Goal: Find specific page/section

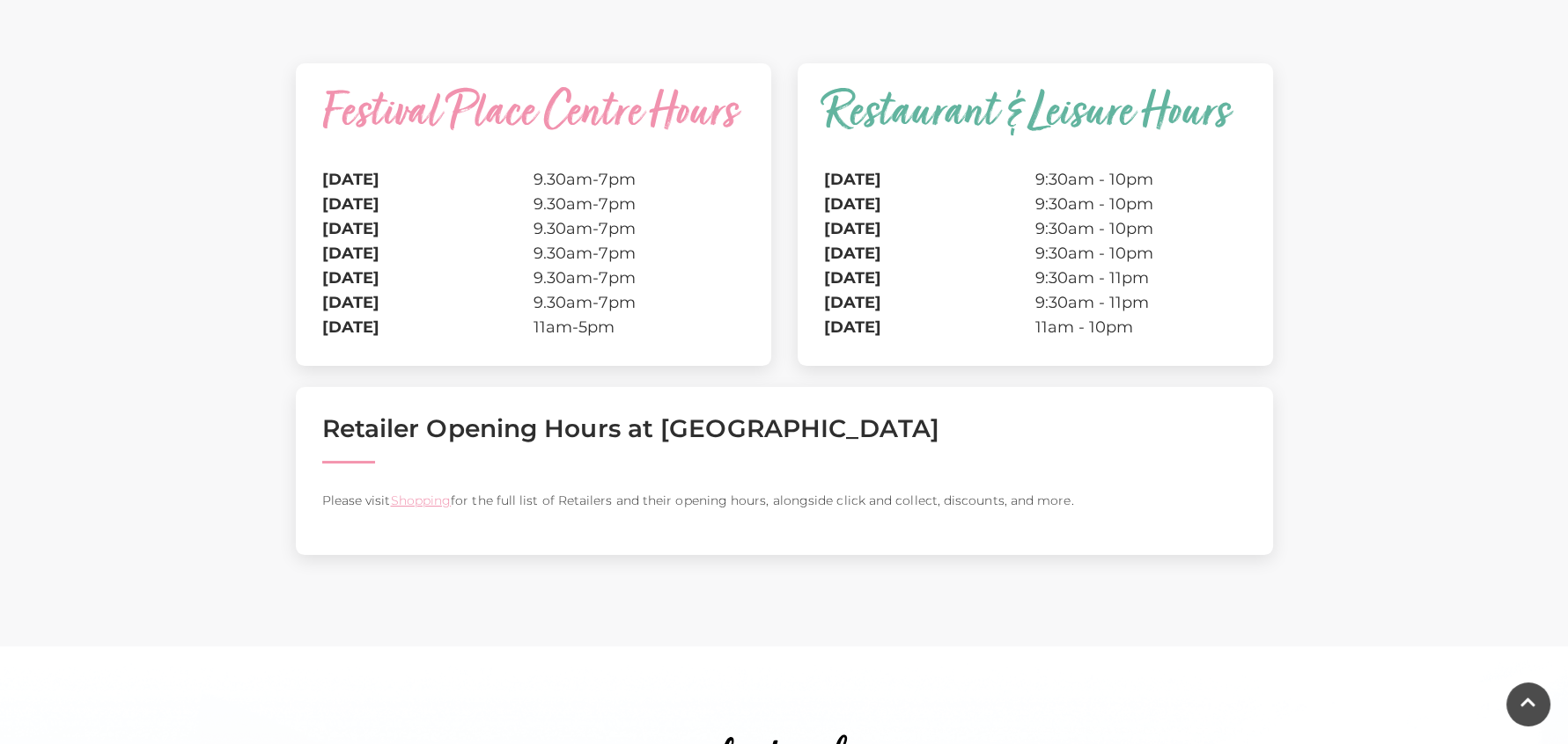
scroll to position [641, 0]
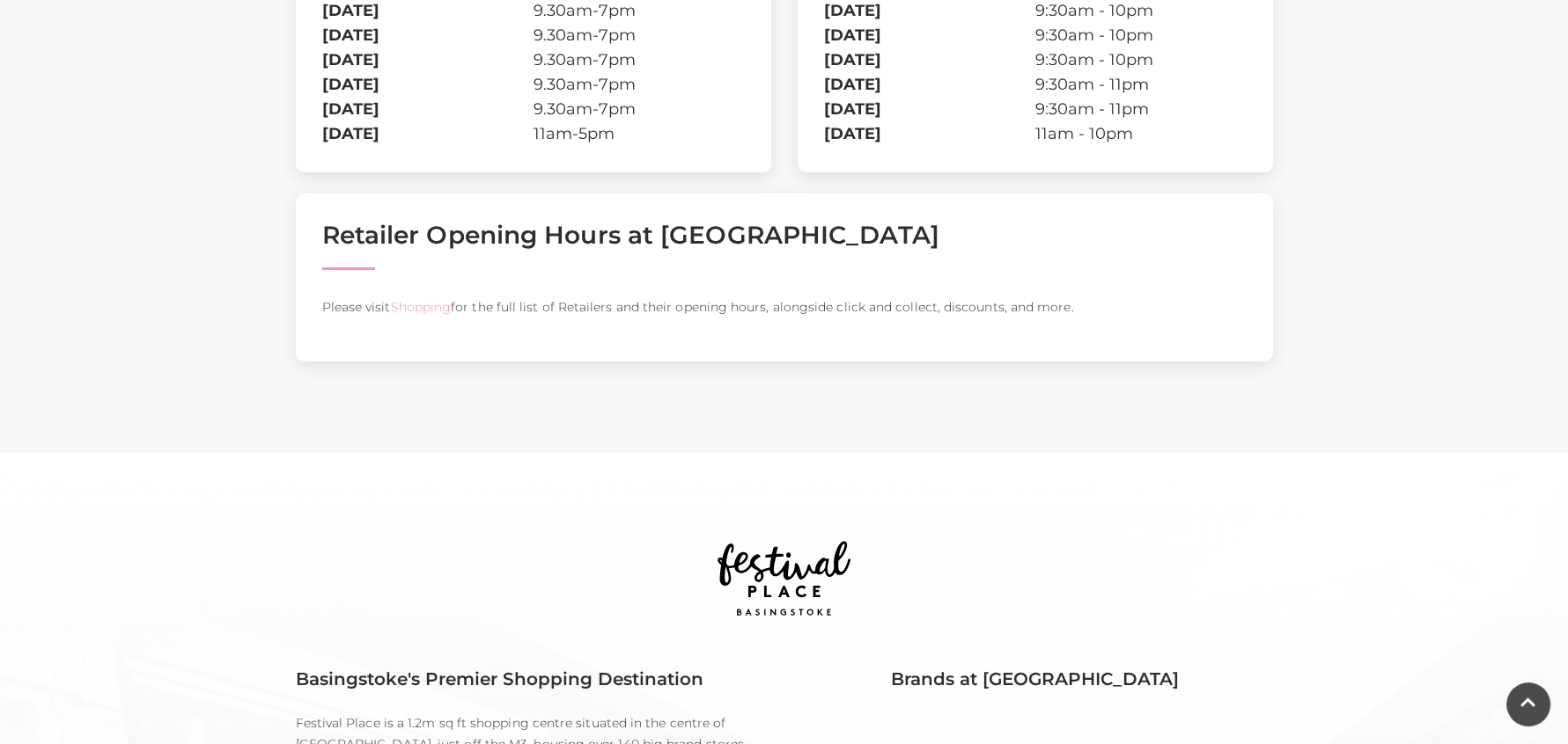
click at [436, 315] on link "Shopping" at bounding box center [420, 307] width 60 height 16
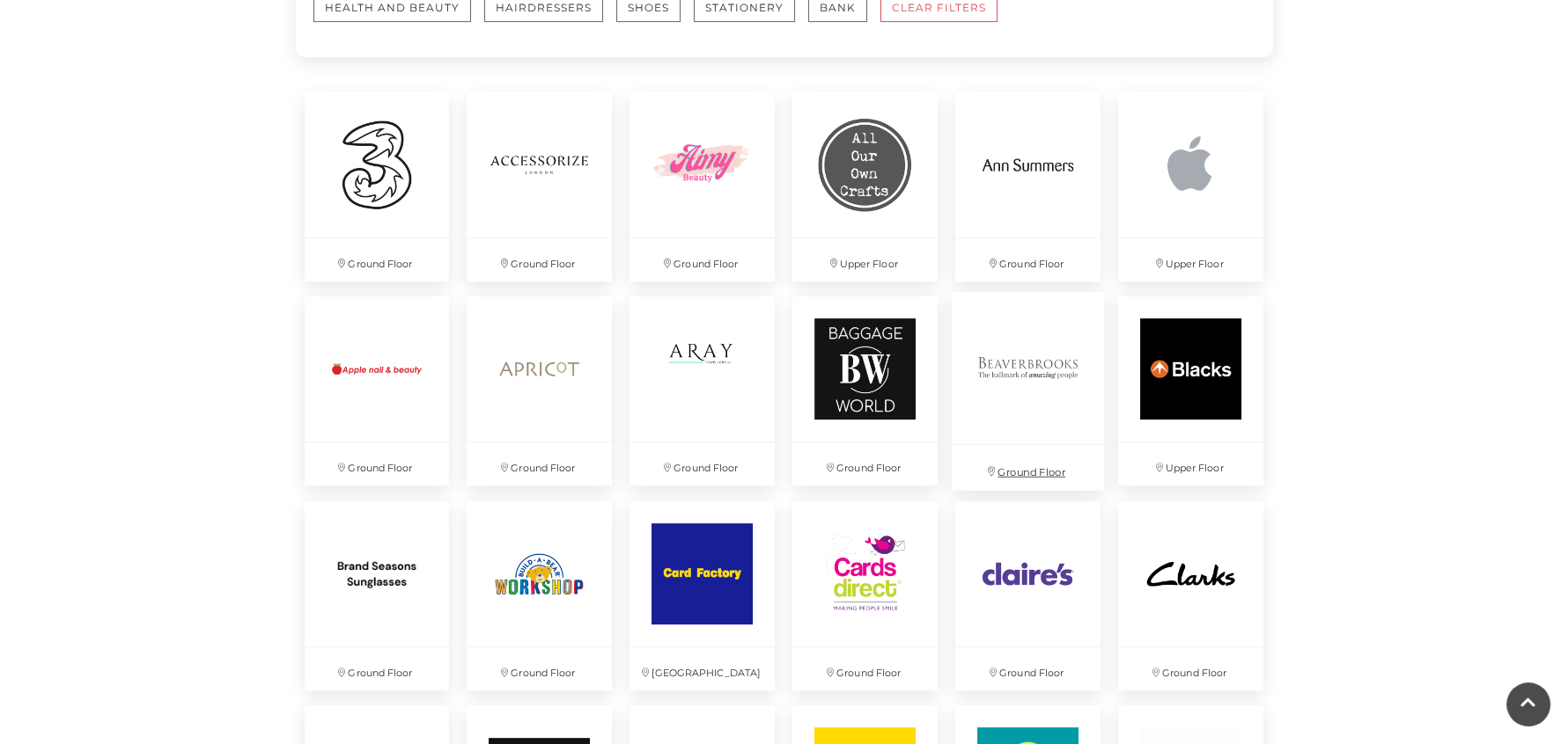
scroll to position [1231, 0]
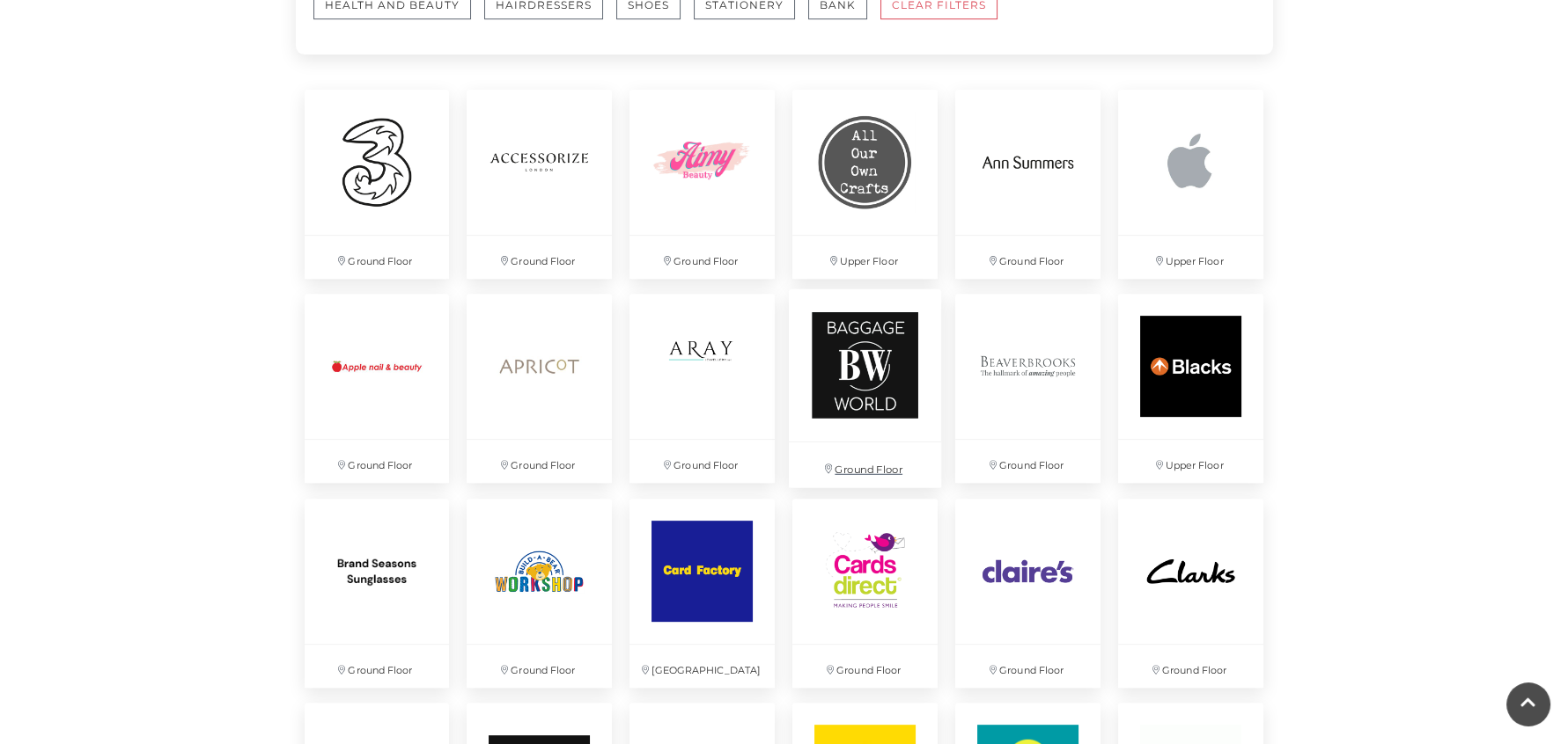
click at [875, 356] on img at bounding box center [865, 365] width 153 height 153
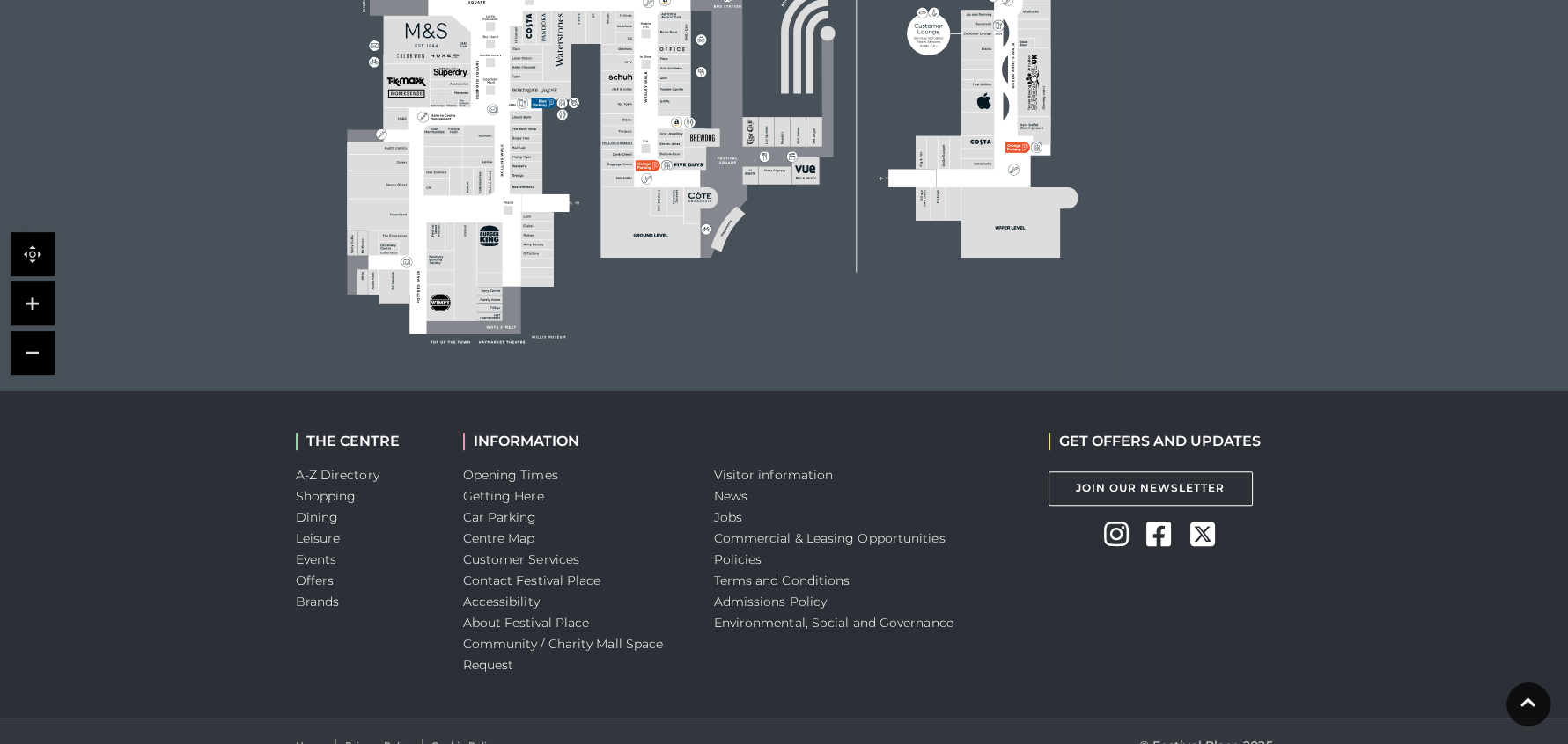
scroll to position [1411, 0]
click at [157, 539] on div "THE CENTRE A-Z Directory Shopping Dining Leisure Events Offers Brands INFORMATI…" at bounding box center [784, 554] width 1568 height 326
